Goal: Task Accomplishment & Management: Manage account settings

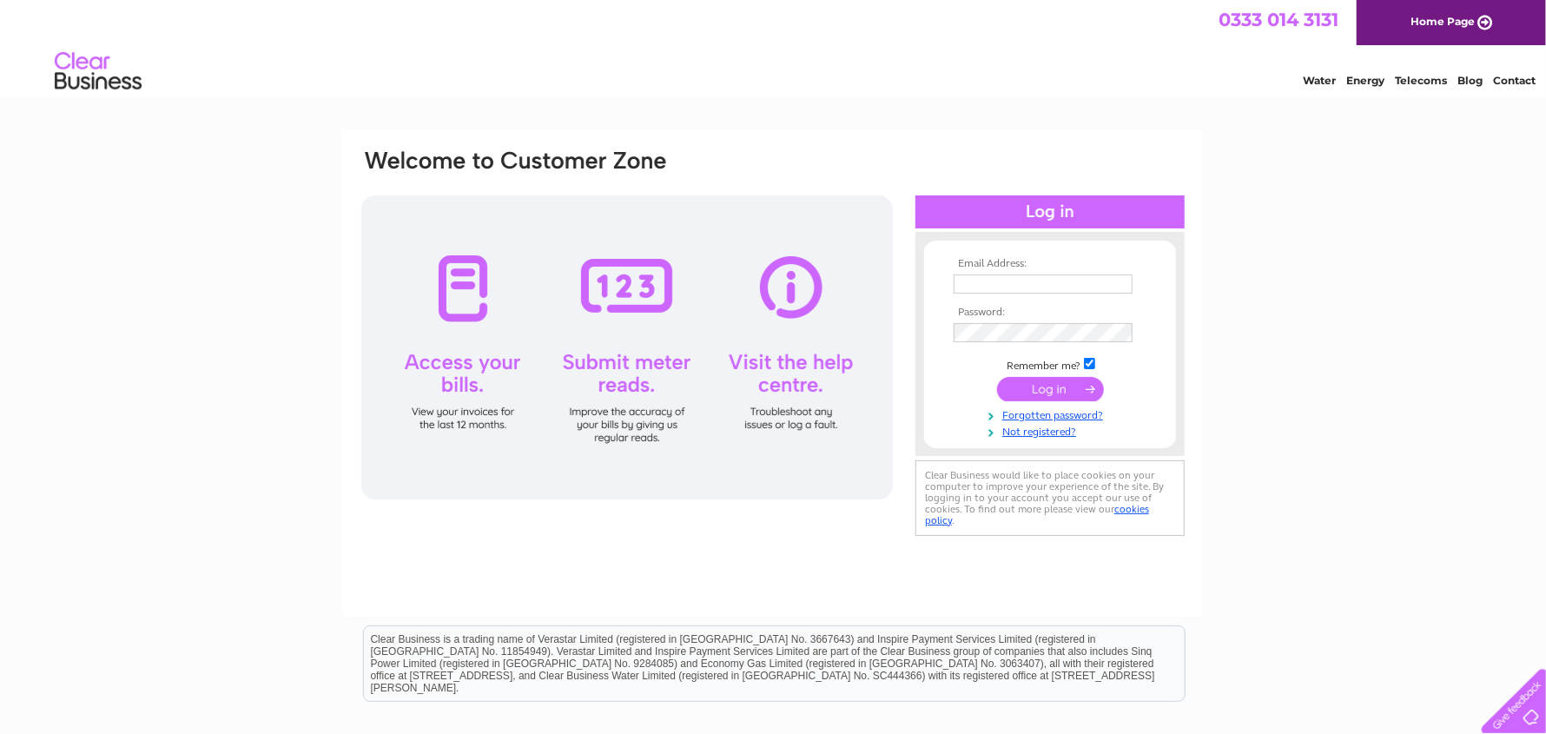
click at [1027, 280] on input "text" at bounding box center [1043, 283] width 179 height 19
type input "natc@barnsdales.co.uk"
click at [1070, 389] on input "submit" at bounding box center [1050, 391] width 107 height 24
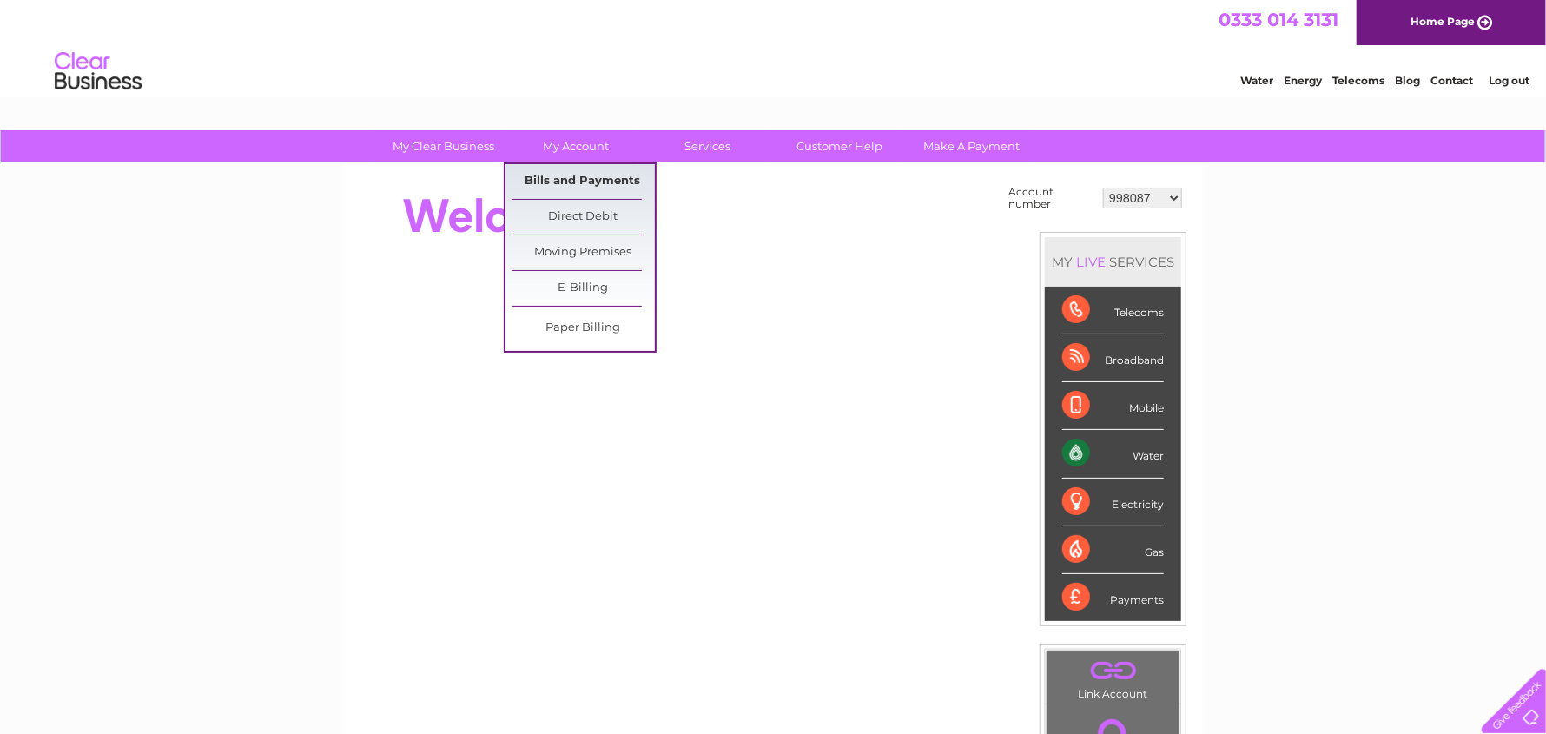
click at [584, 174] on link "Bills and Payments" at bounding box center [583, 181] width 143 height 35
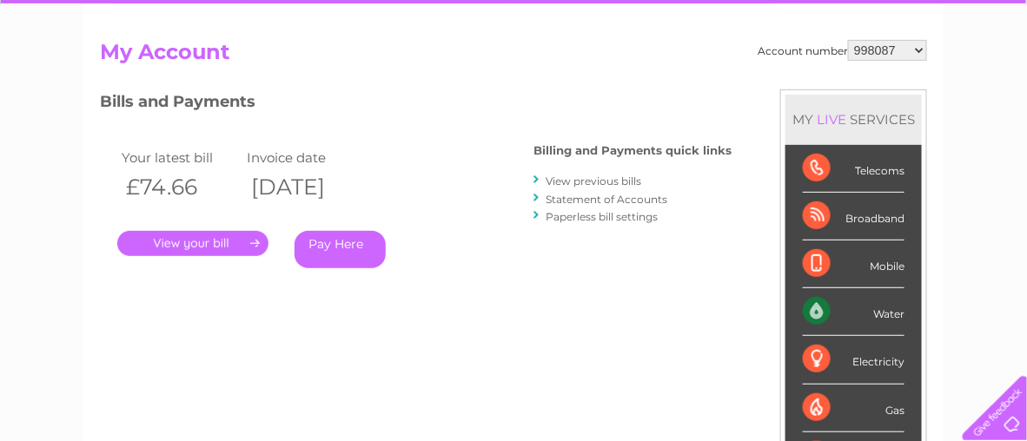
scroll to position [174, 0]
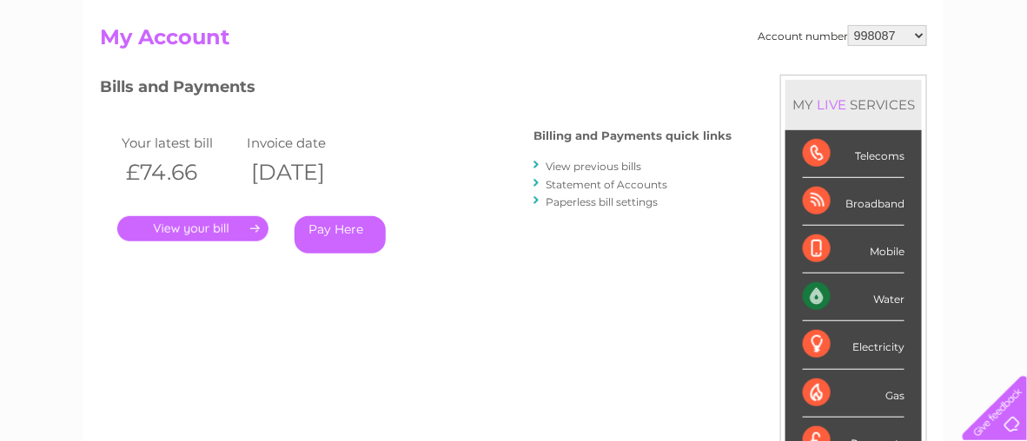
click at [212, 225] on link "." at bounding box center [192, 228] width 151 height 25
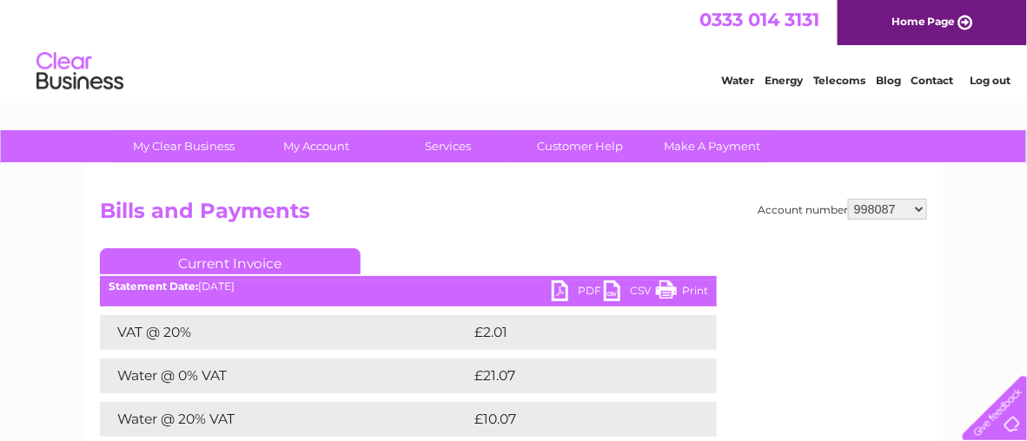
click at [561, 287] on link "PDF" at bounding box center [578, 293] width 52 height 25
